Goal: Task Accomplishment & Management: Manage account settings

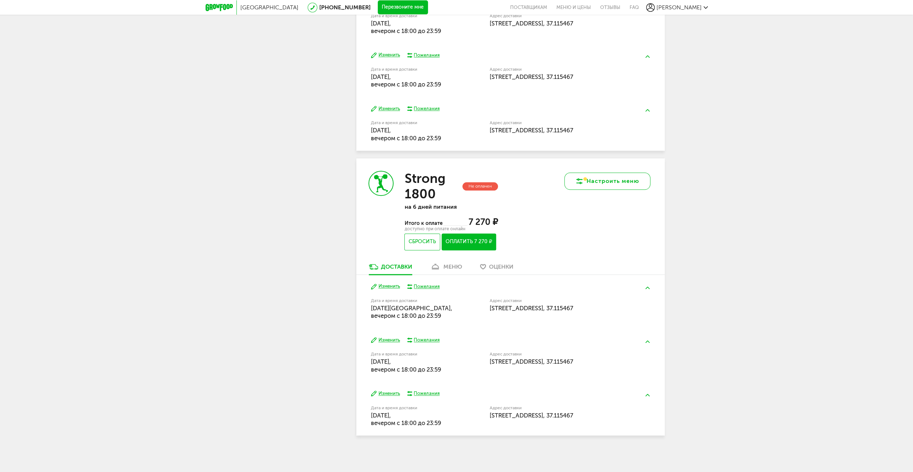
click at [611, 183] on button "Настроить меню" at bounding box center [607, 181] width 86 height 17
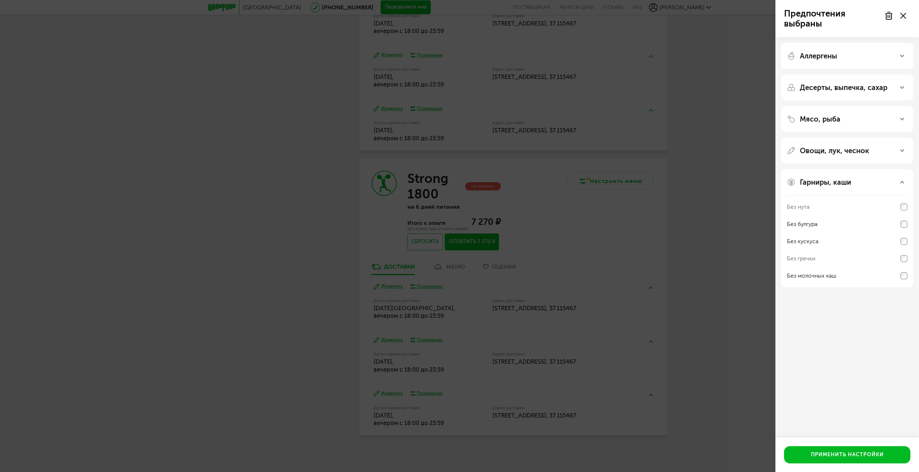
click at [725, 133] on div "Предпочтения выбраны Аллергены Десерты, выпечка, сахар Мясо, рыба Овощи, лук, ч…" at bounding box center [459, 236] width 919 height 472
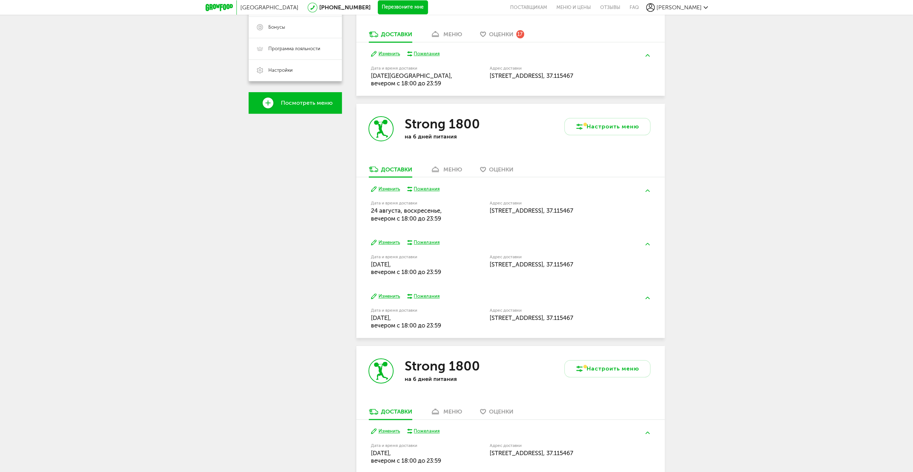
scroll to position [46, 0]
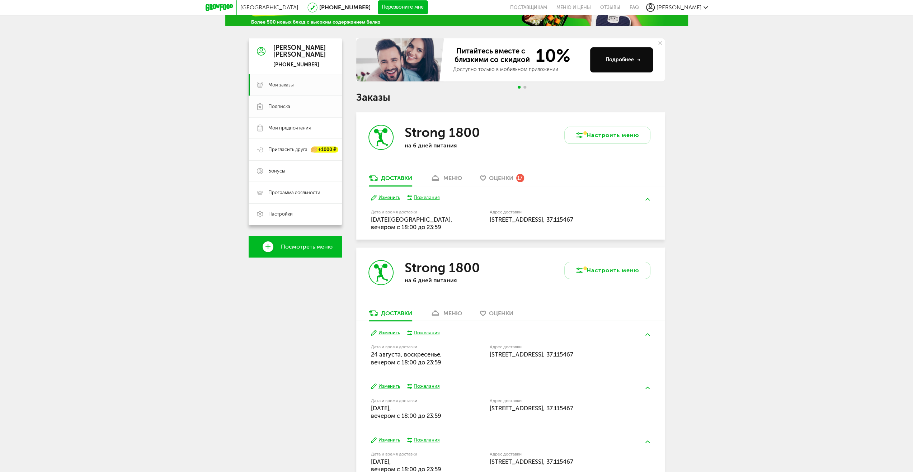
click at [278, 106] on span "Подписка" at bounding box center [279, 106] width 22 height 6
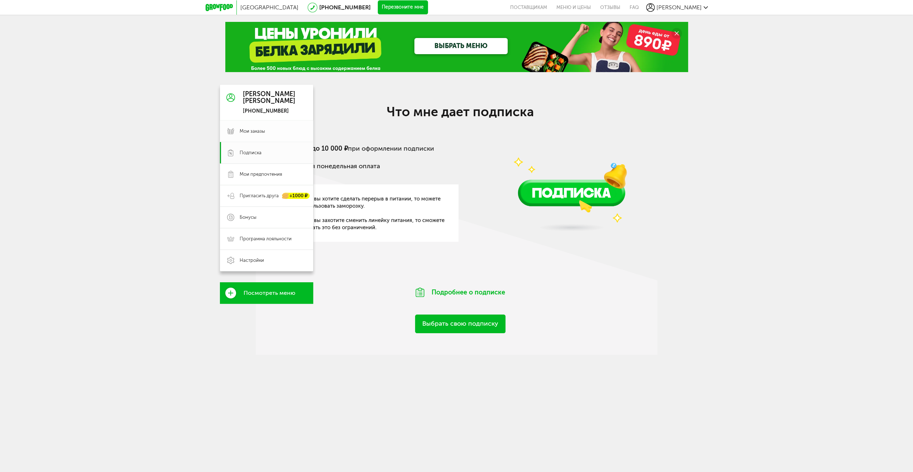
click at [251, 133] on span "Мои заказы" at bounding box center [252, 131] width 25 height 6
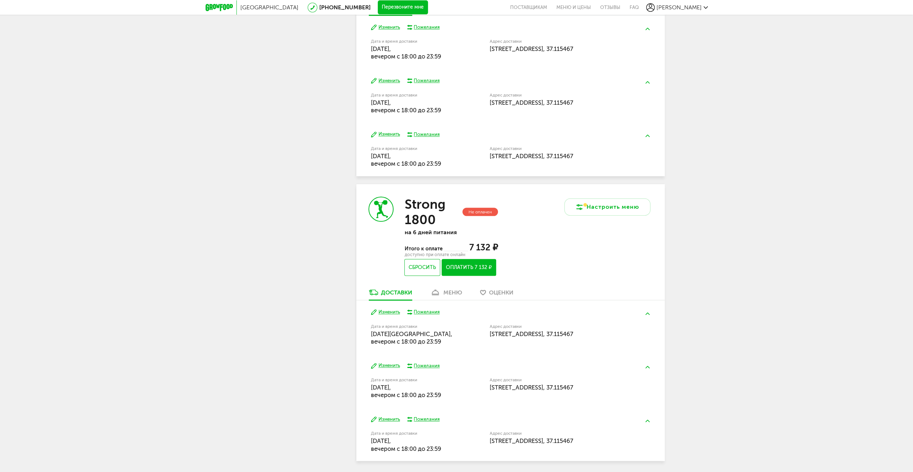
scroll to position [535, 0]
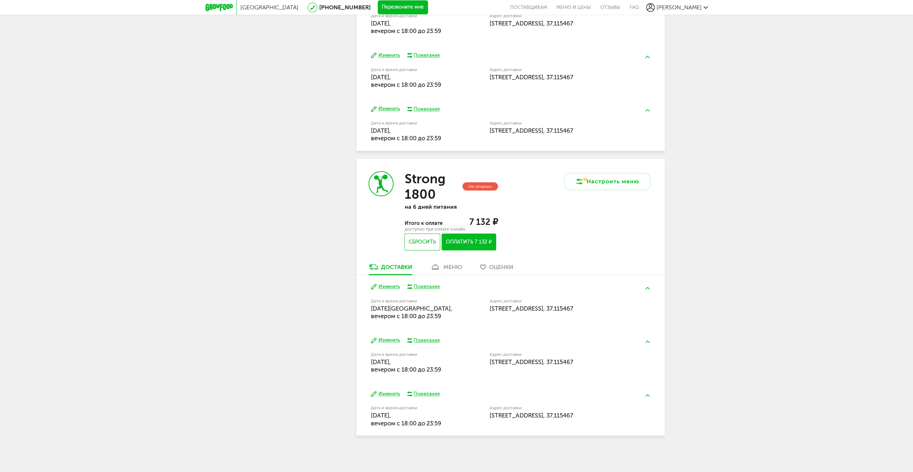
click at [451, 267] on div "меню" at bounding box center [452, 267] width 19 height 7
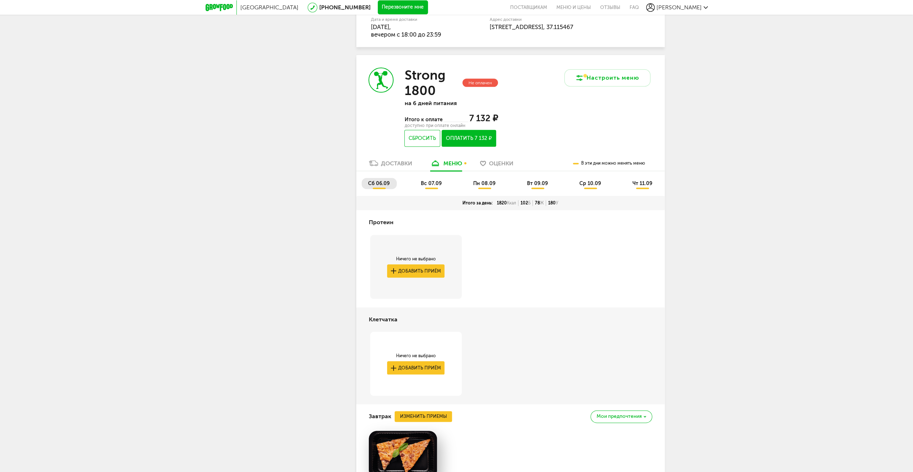
scroll to position [632, 0]
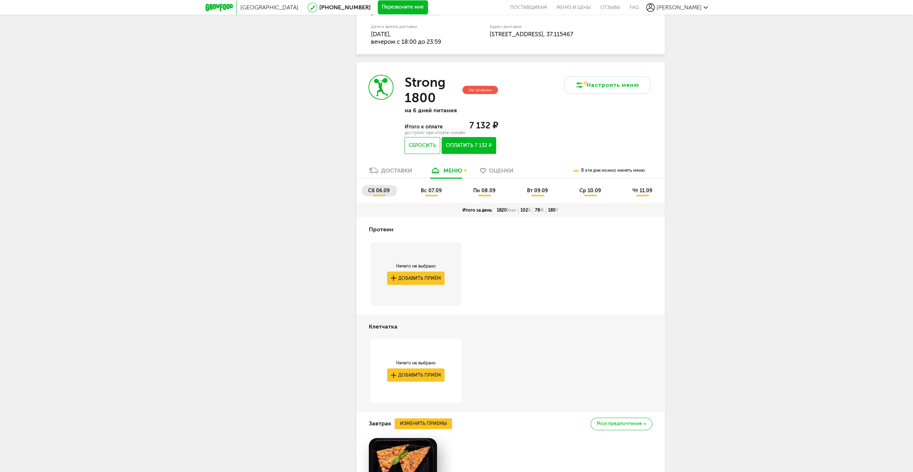
click at [430, 195] on li "вс 07.09" at bounding box center [431, 190] width 34 height 11
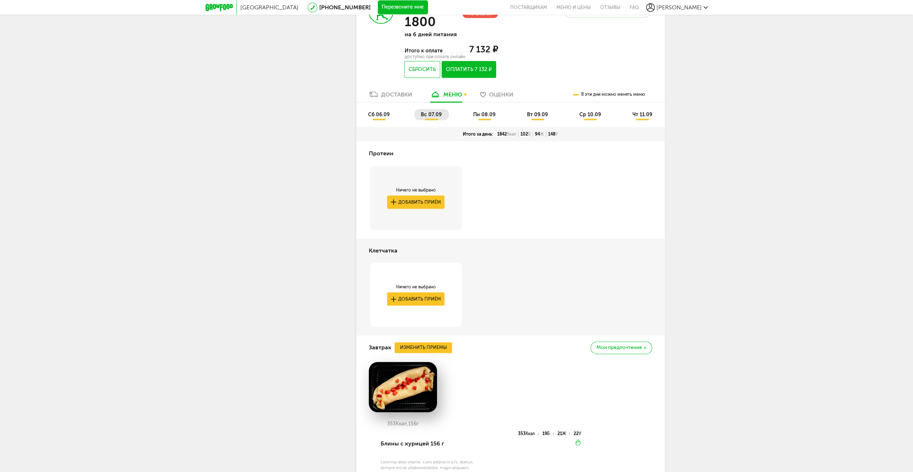
scroll to position [560, 0]
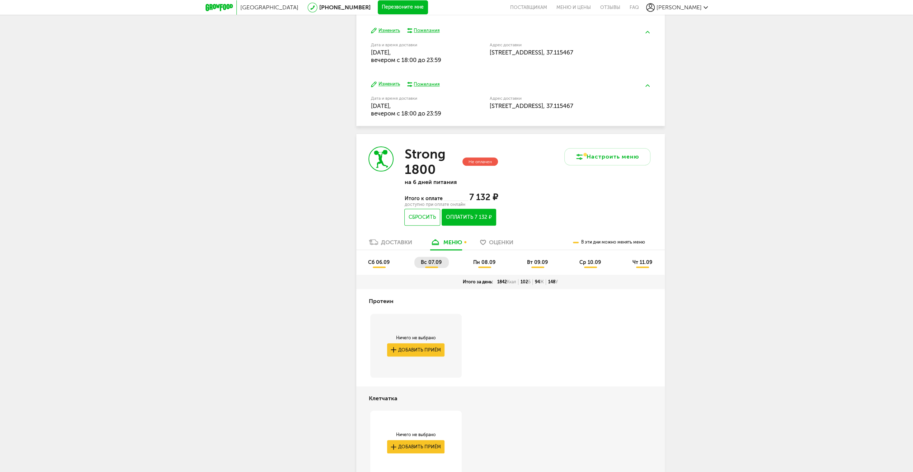
click at [490, 268] on li "пн 08.09" at bounding box center [485, 262] width 36 height 11
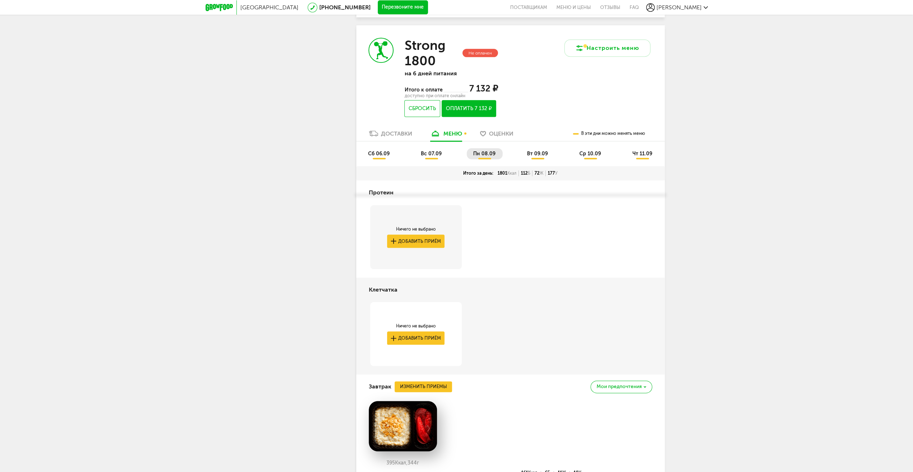
scroll to position [667, 0]
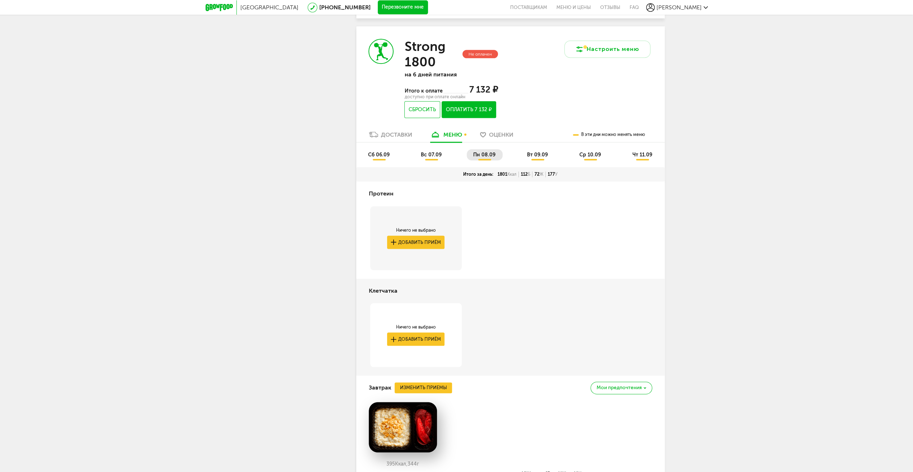
click at [531, 155] on span "вт 09.09" at bounding box center [537, 155] width 21 height 6
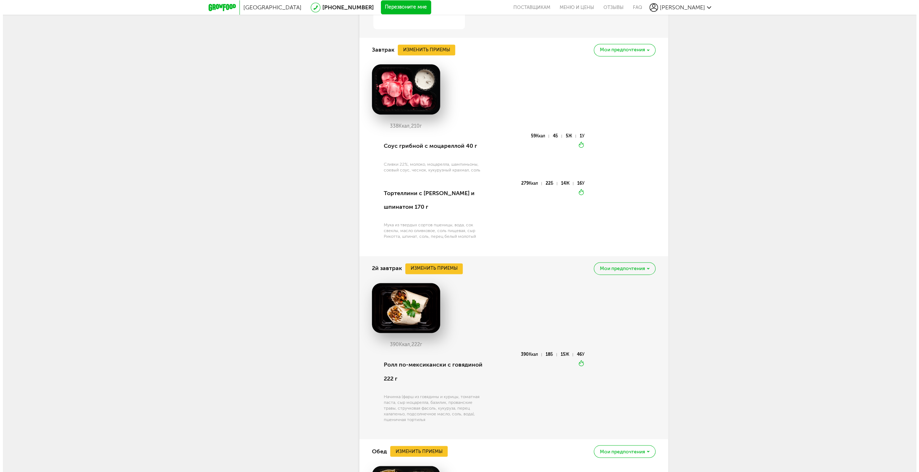
scroll to position [883, 0]
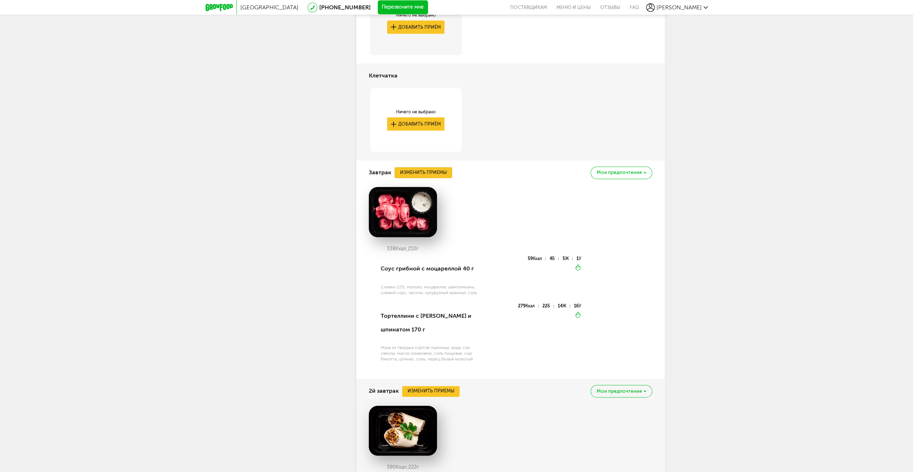
click at [428, 172] on button "Изменить приемы" at bounding box center [423, 172] width 57 height 11
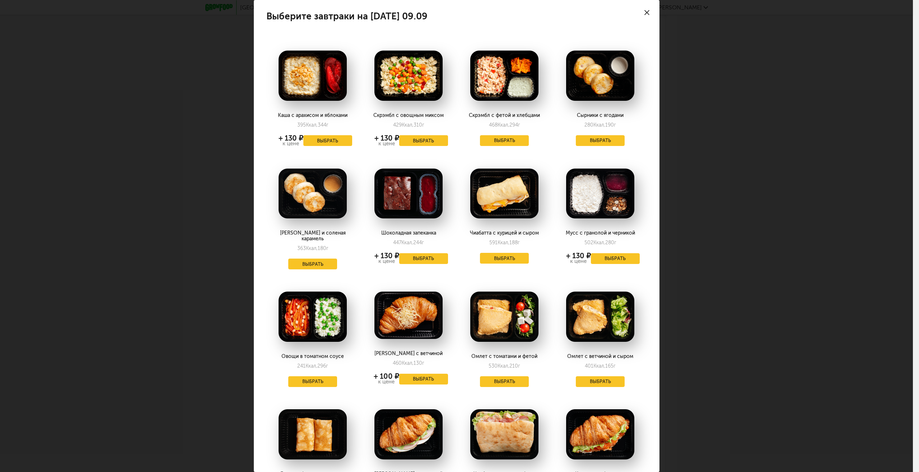
click at [644, 12] on icon at bounding box center [646, 12] width 5 height 5
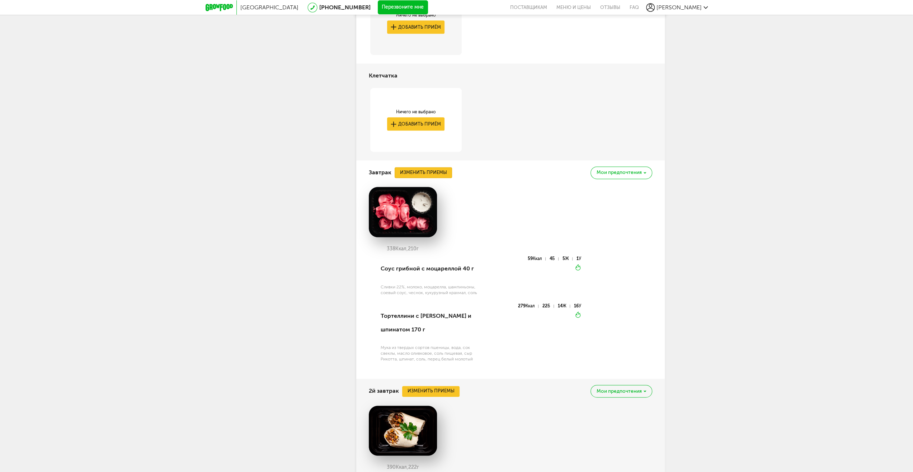
click at [429, 175] on button "Изменить приемы" at bounding box center [423, 172] width 57 height 11
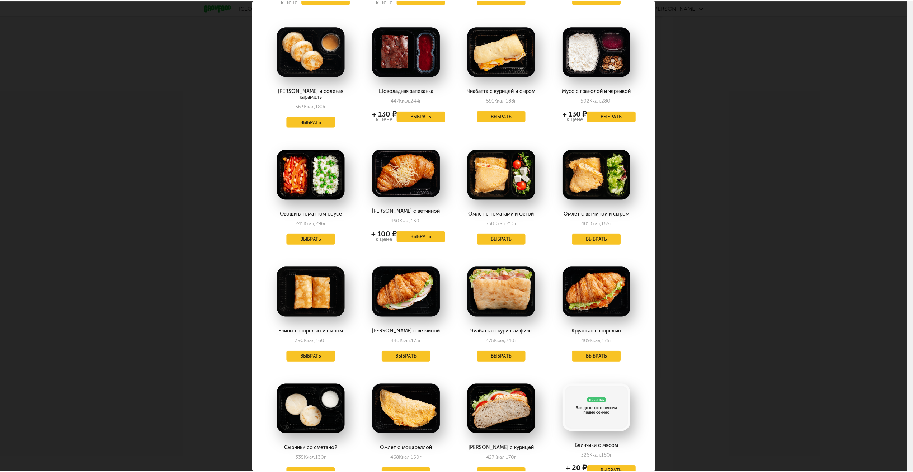
scroll to position [72, 0]
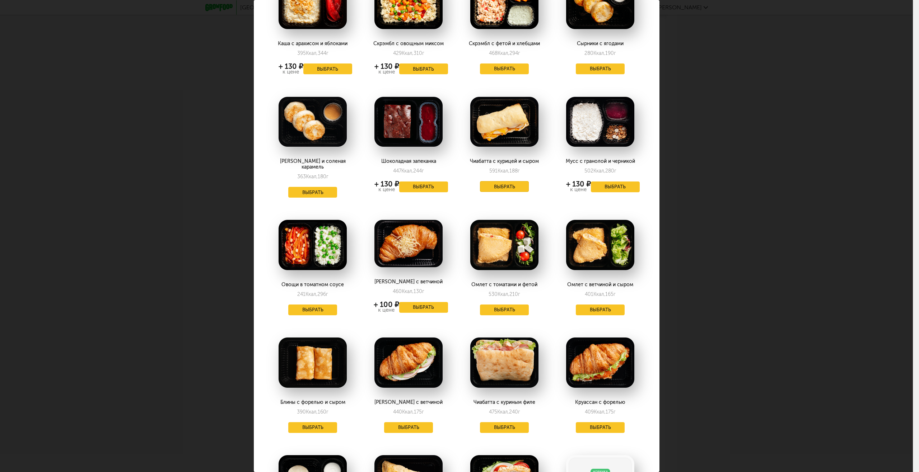
click at [497, 187] on button "Выбрать" at bounding box center [504, 186] width 49 height 11
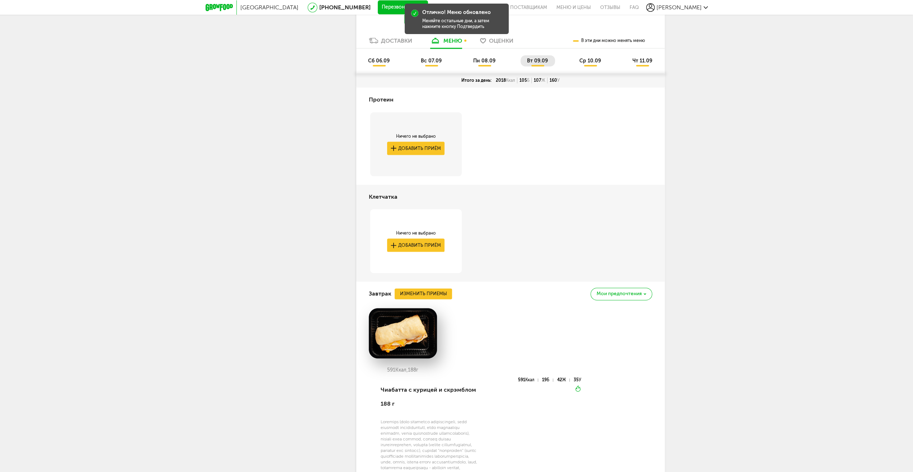
scroll to position [703, 0]
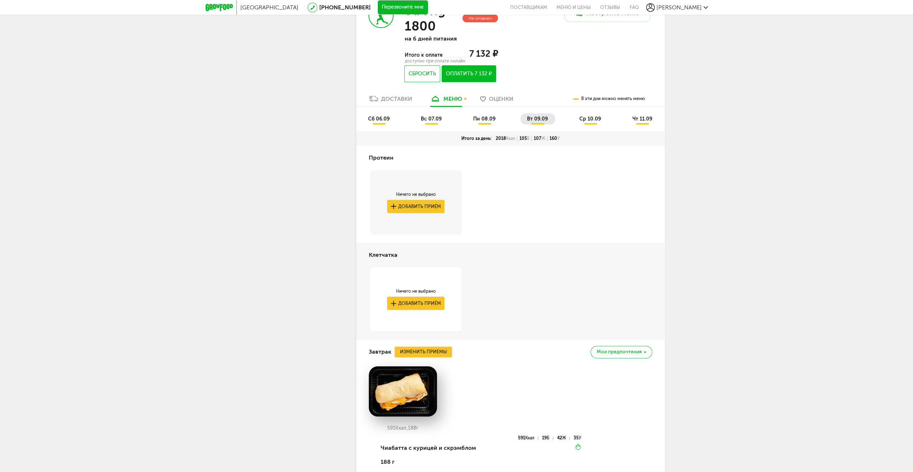
click at [589, 118] on span "ср 10.09" at bounding box center [590, 119] width 22 height 6
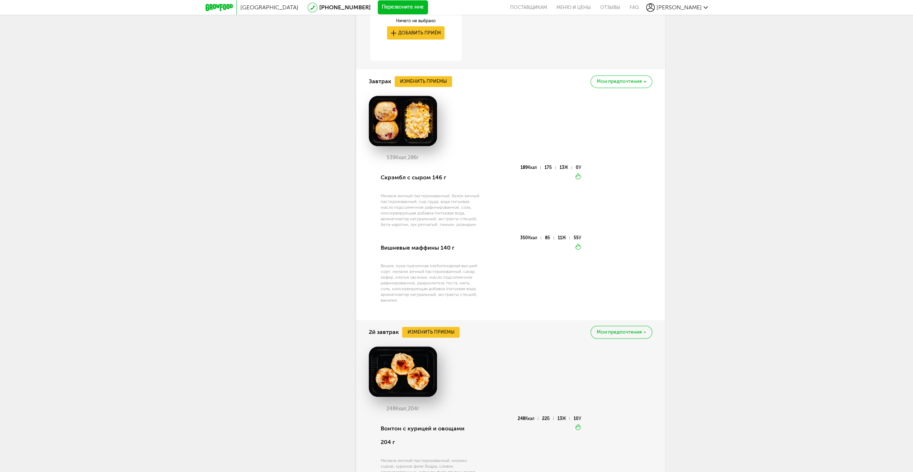
scroll to position [954, 0]
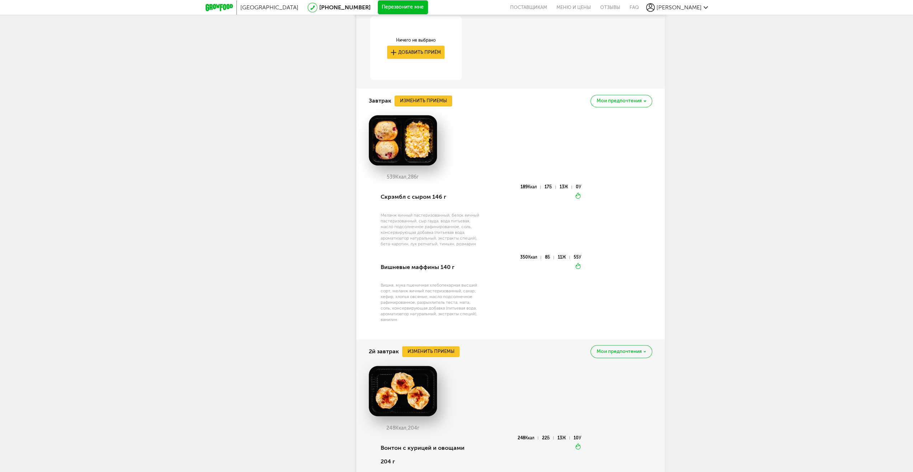
click at [429, 99] on button "Изменить приемы" at bounding box center [423, 100] width 57 height 11
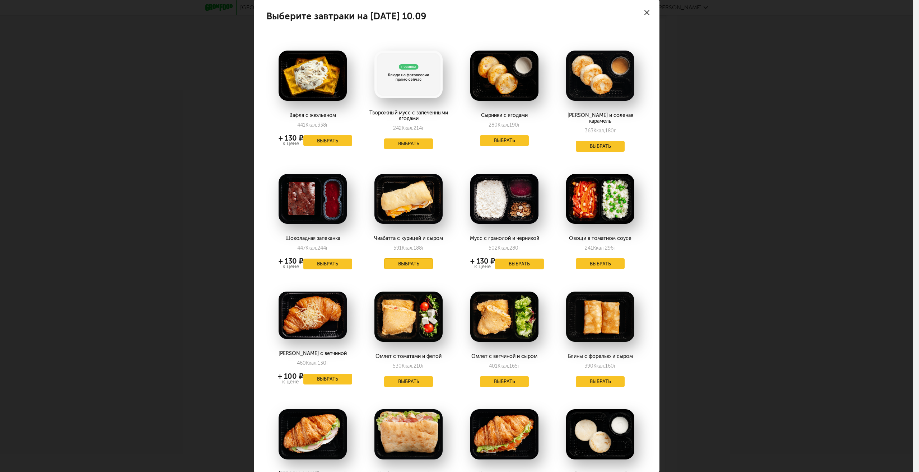
click at [411, 261] on button "Выбрать" at bounding box center [408, 263] width 49 height 11
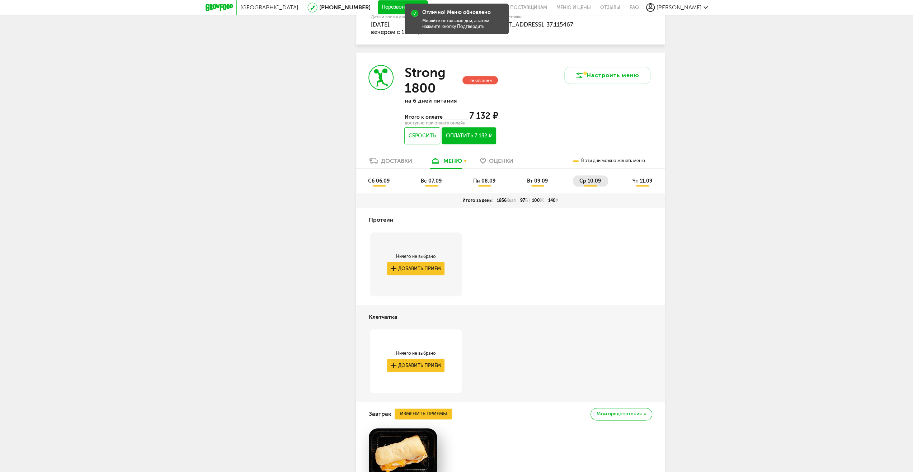
scroll to position [632, 0]
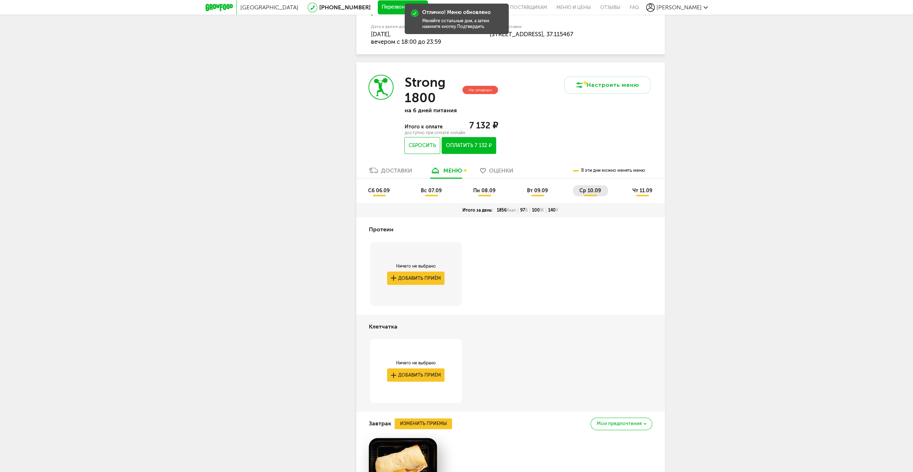
click at [637, 191] on span "чт 11.09" at bounding box center [642, 191] width 20 height 6
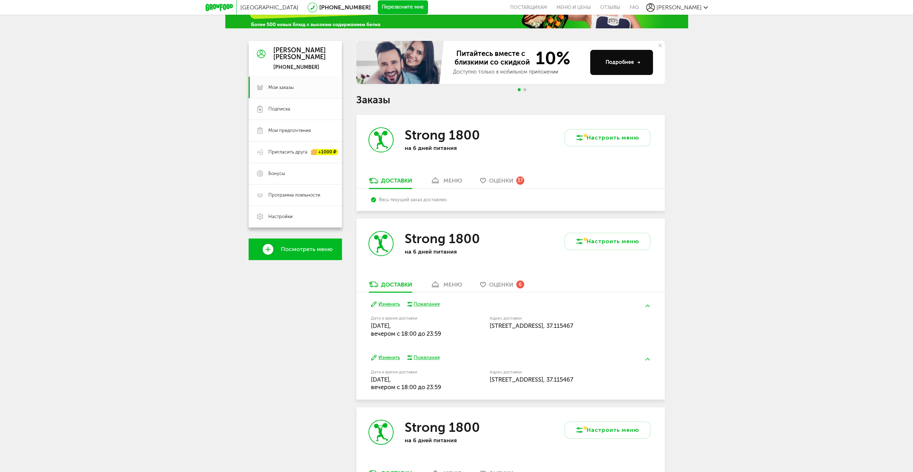
scroll to position [0, 0]
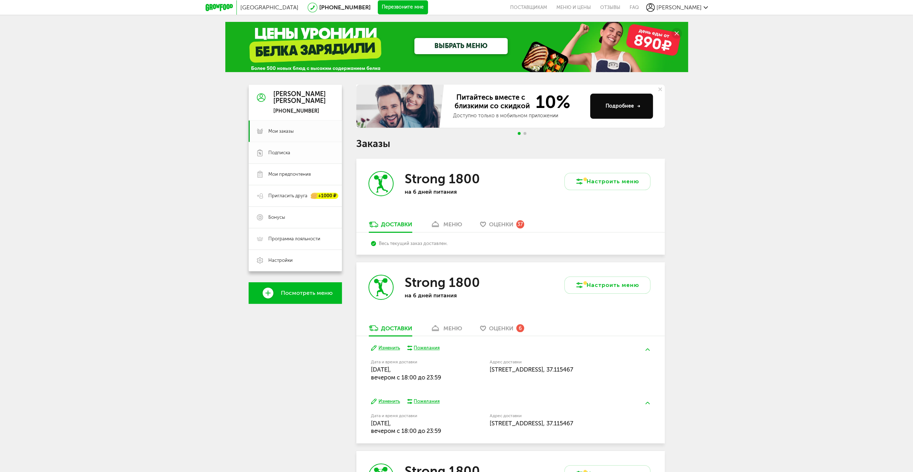
click at [279, 154] on span "Подписка" at bounding box center [279, 153] width 22 height 6
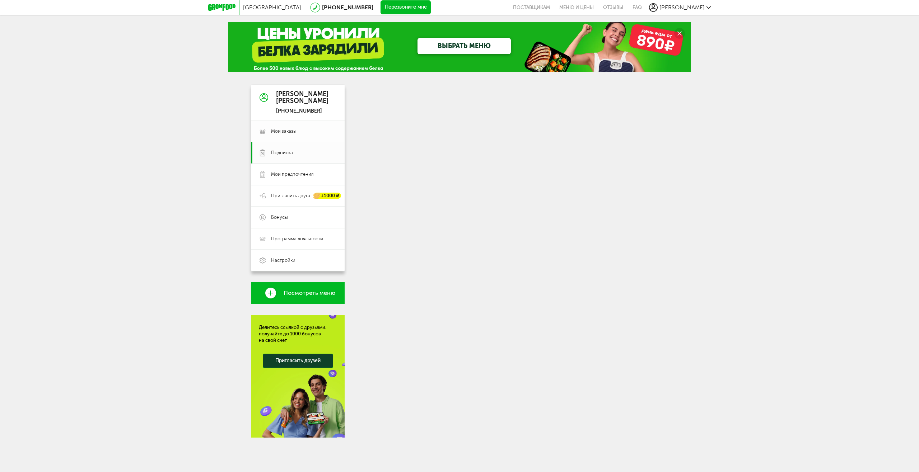
click at [282, 128] on span "Мои заказы" at bounding box center [283, 131] width 25 height 6
